Goal: Task Accomplishment & Management: Use online tool/utility

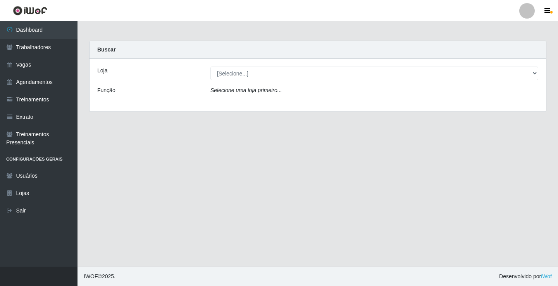
click at [245, 63] on div "Loja [Selecione...] Edilicya Supermercado Função Selecione uma loja primeiro..." at bounding box center [317, 85] width 456 height 53
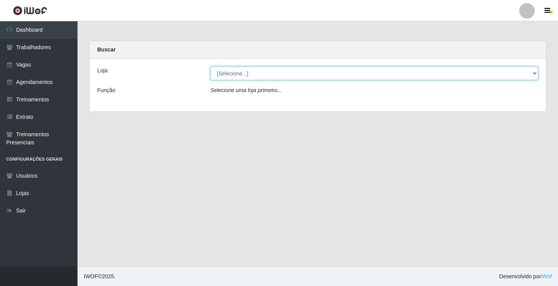
click at [244, 81] on div "Loja [Selecione...] Edilicya Supermercado Função Selecione uma loja primeiro..." at bounding box center [317, 85] width 456 height 53
click at [254, 74] on select "[Selecione...] Edilicya Supermercado" at bounding box center [374, 74] width 328 height 14
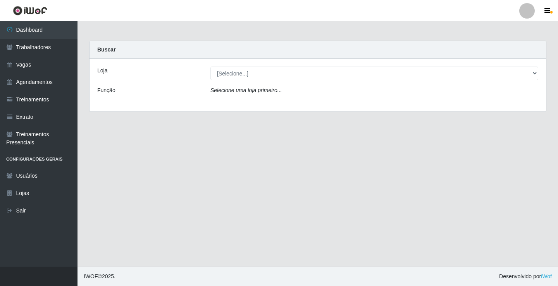
click at [242, 92] on icon "Selecione uma loja primeiro..." at bounding box center [245, 90] width 71 height 6
click at [244, 92] on icon "Selecione uma loja primeiro..." at bounding box center [245, 90] width 71 height 6
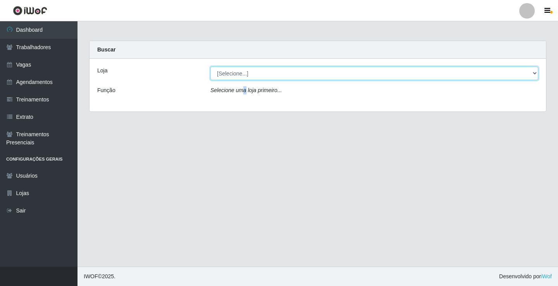
click at [234, 69] on select "[Selecione...] Edilicya Supermercado" at bounding box center [374, 74] width 328 height 14
select select "460"
click at [210, 67] on select "[Selecione...] Edilicya Supermercado" at bounding box center [374, 74] width 328 height 14
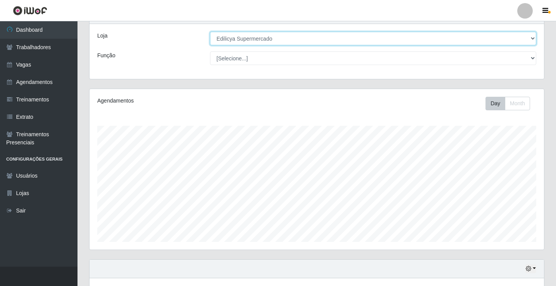
scroll to position [125, 0]
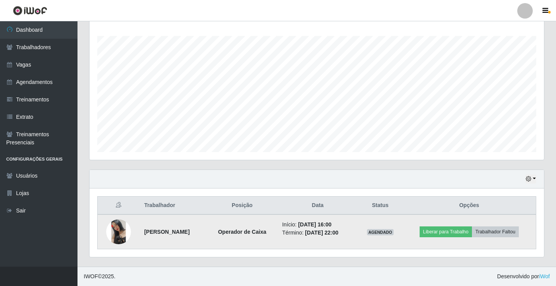
click at [459, 216] on td "Liberar para Trabalho Trabalhador Faltou" at bounding box center [469, 231] width 134 height 35
drag, startPoint x: 458, startPoint y: 230, endPoint x: 458, endPoint y: 225, distance: 4.3
click at [458, 225] on td "Liberar para Trabalho Trabalhador Faltou" at bounding box center [469, 231] width 134 height 35
click at [458, 229] on button "Liberar para Trabalho" at bounding box center [445, 231] width 52 height 11
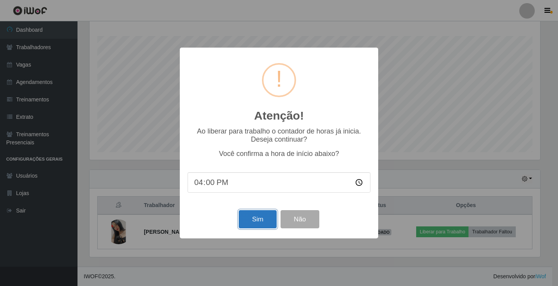
click at [265, 216] on button "Sim" at bounding box center [257, 219] width 38 height 18
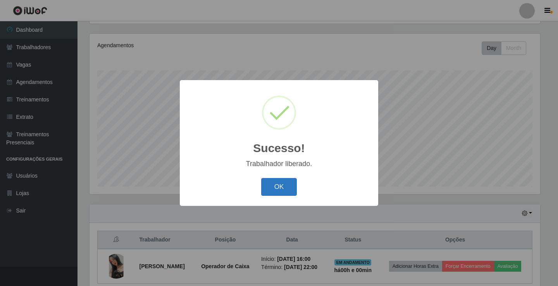
click at [285, 190] on button "OK" at bounding box center [279, 187] width 36 height 18
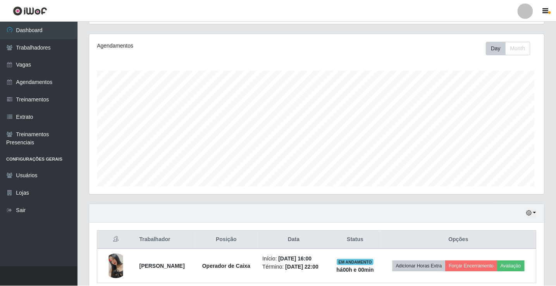
scroll to position [161, 454]
